Goal: Information Seeking & Learning: Learn about a topic

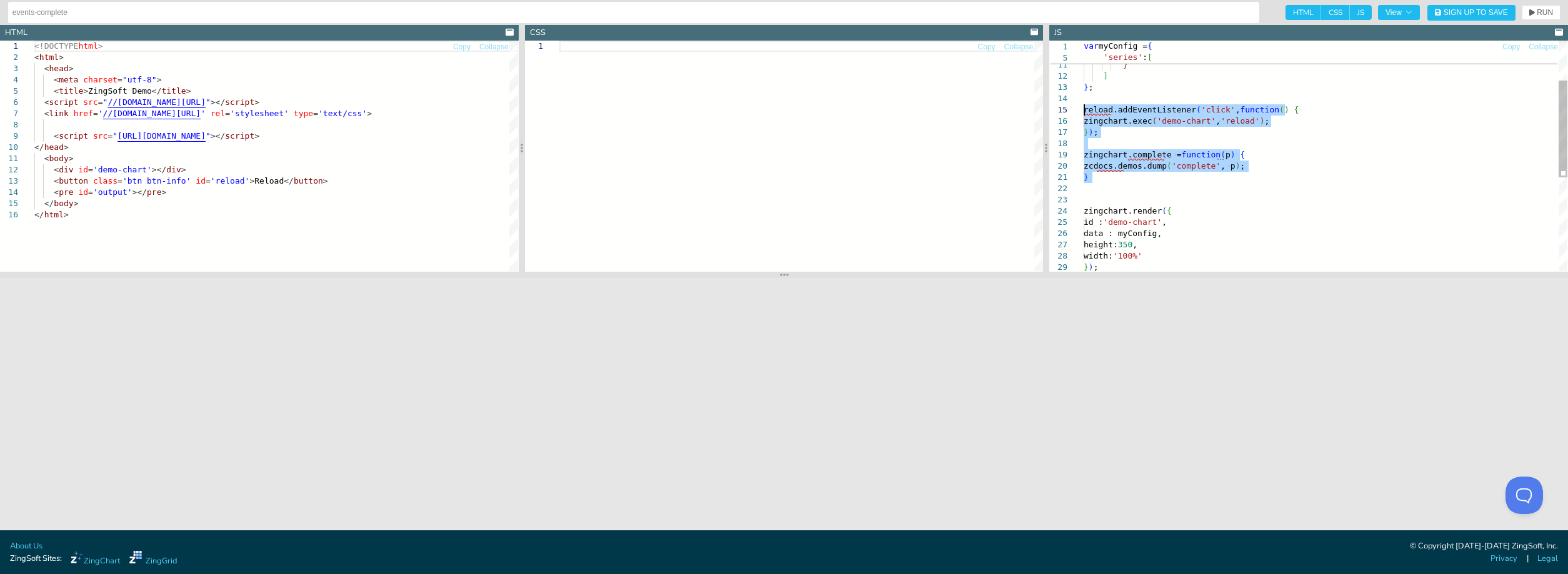
drag, startPoint x: 1108, startPoint y: 183, endPoint x: 1065, endPoint y: 114, distance: 81.3
click at [1084, 114] on div "reload.addEventListener ( 'click' , function ( ) { zingchart.exec ( 'demo-chart…" at bounding box center [1325, 219] width 484 height 545
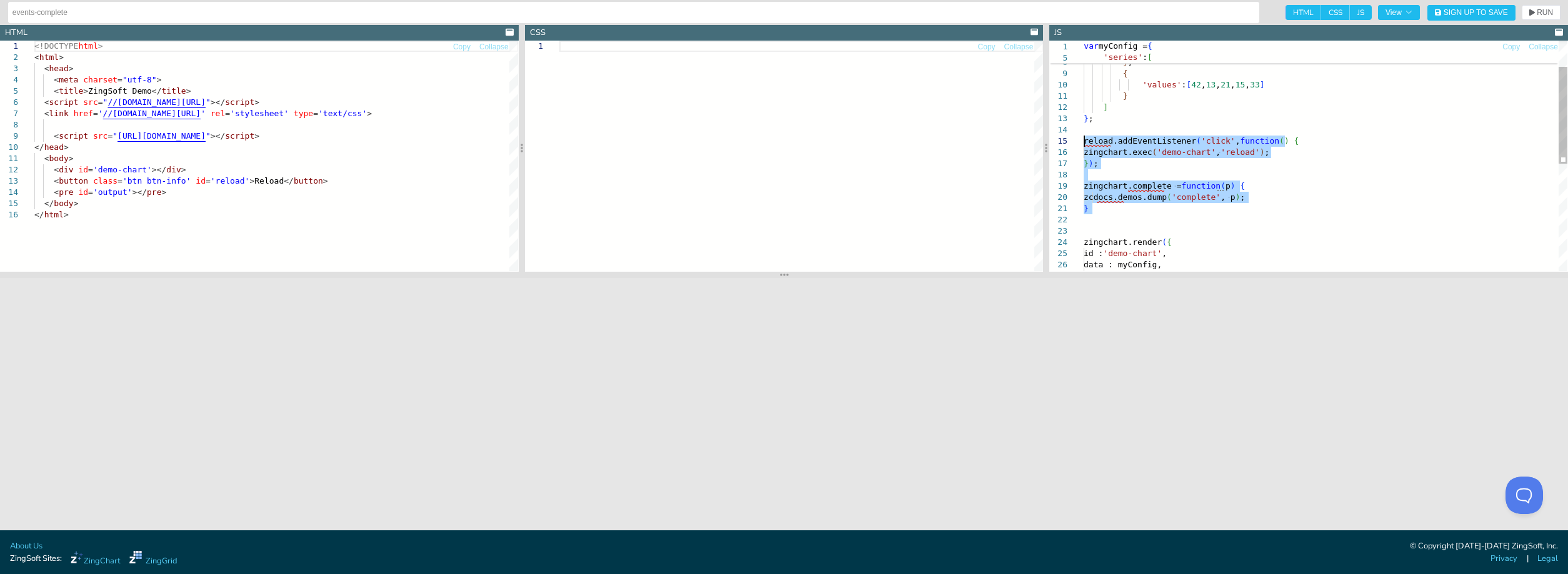
click at [1166, 168] on div "} ) ; zingchart.complete = function ( p ) { zcdocs.demos.dump ( 'complete' , p …" at bounding box center [1325, 251] width 484 height 545
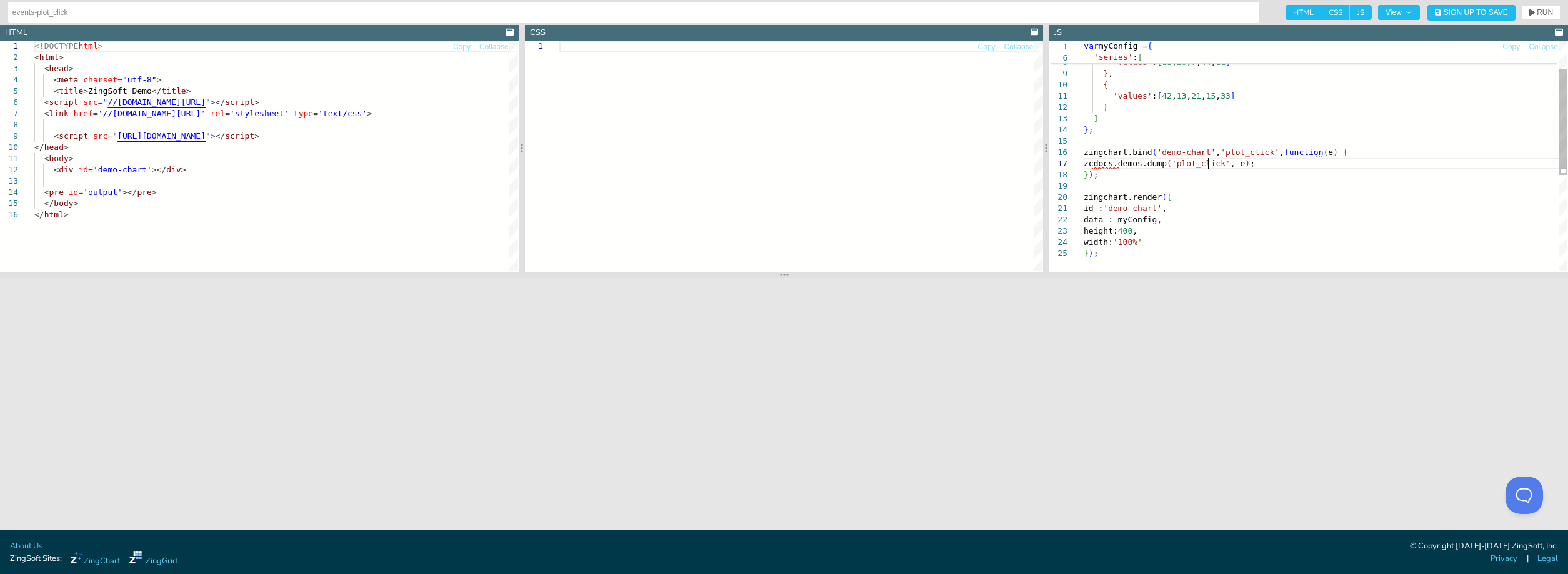
click at [1210, 162] on div "} ] } ; zingchart.bind ( 'demo-chart' , 'plot_click' , function ( e ) { zcdocs.…" at bounding box center [1325, 228] width 484 height 501
click at [1282, 150] on div "} ] } ; zingchart.bind ( 'demo-chart' , 'plot_click' , function ( e ) { zcdocs.…" at bounding box center [1325, 228] width 484 height 501
click at [1183, 164] on div "} ] } ; zingchart.bind ( 'demo-chart' , 'plot_click' , function ( e ) { zcdocs.…" at bounding box center [1325, 228] width 484 height 501
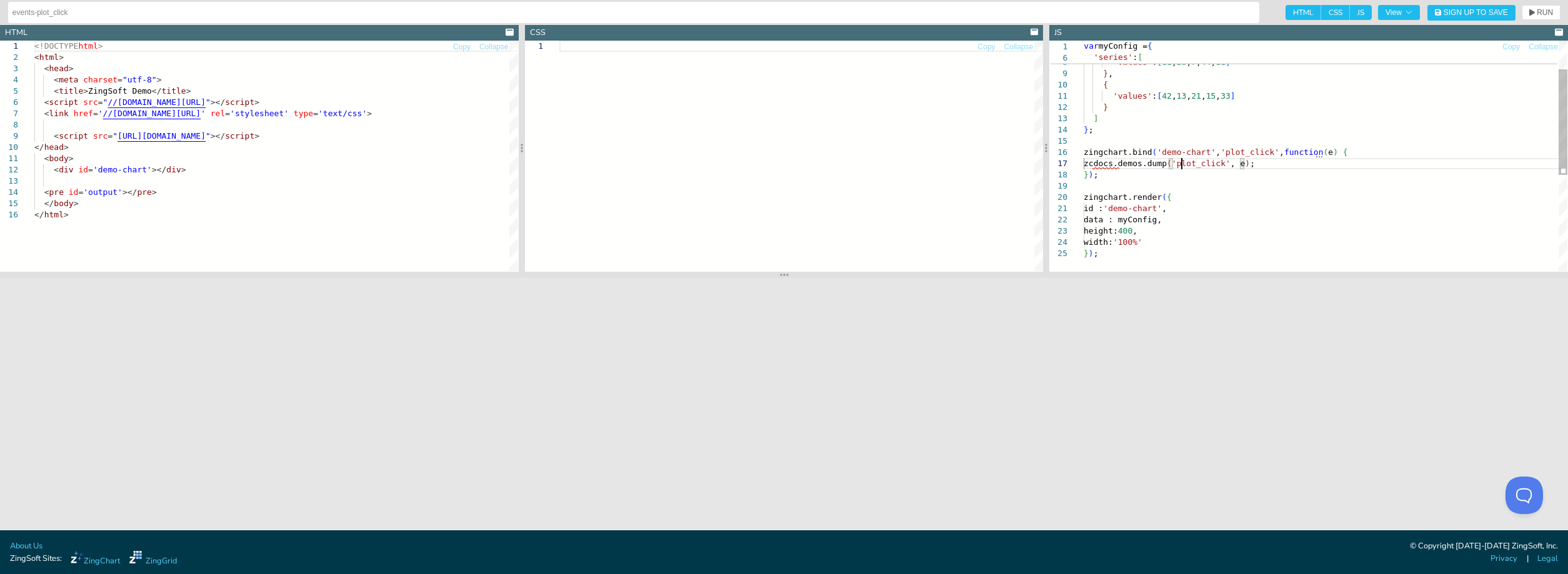
click at [1183, 164] on div "} ] } ; zingchart.bind ( 'demo-chart' , 'plot_click' , function ( e ) { zcdocs.…" at bounding box center [1325, 228] width 484 height 501
click at [1193, 164] on div "} ] } ; zingchart.bind ( 'demo-chart' , 'plot_click' , function ( e ) { zcdocs.…" at bounding box center [1325, 228] width 484 height 501
